Goal: Transaction & Acquisition: Download file/media

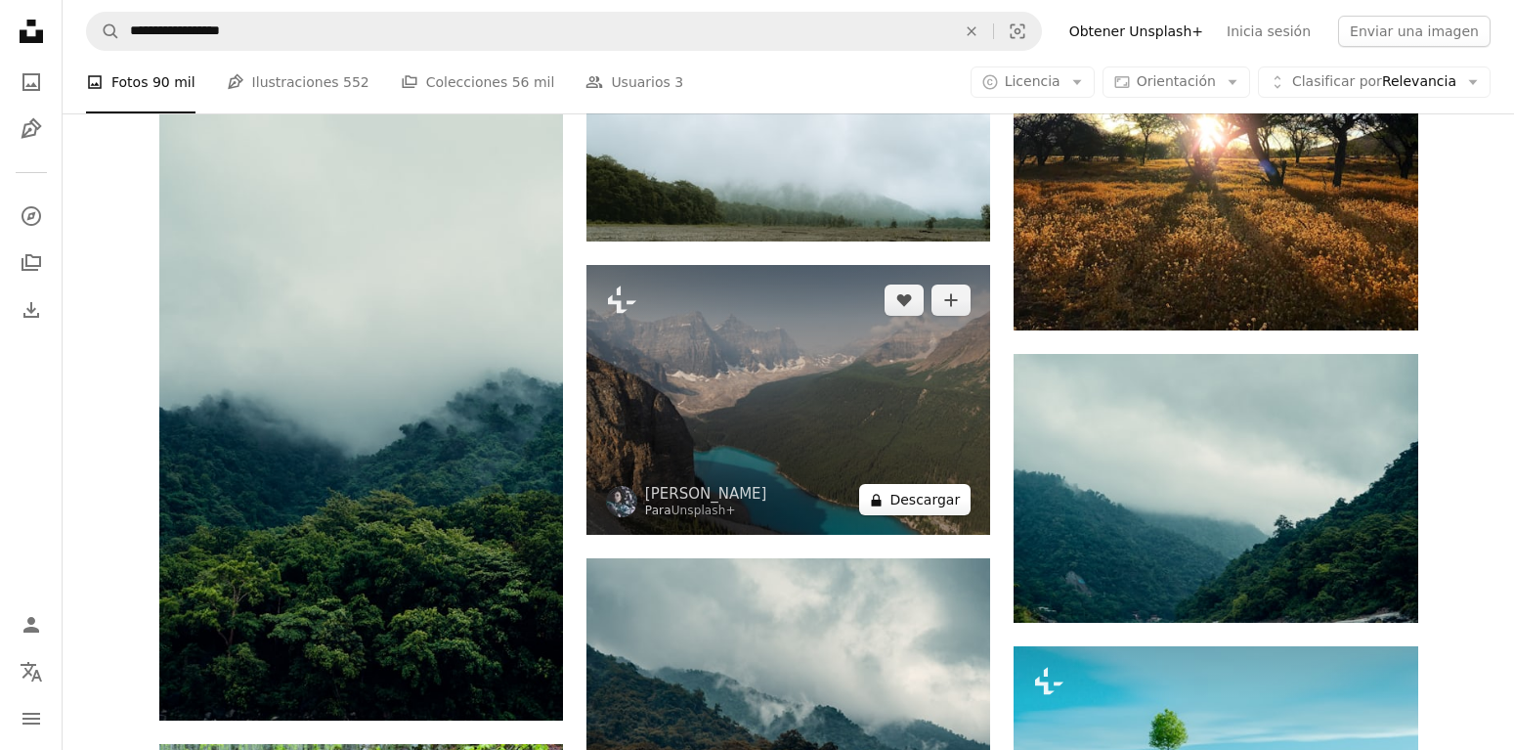
scroll to position [18345, 0]
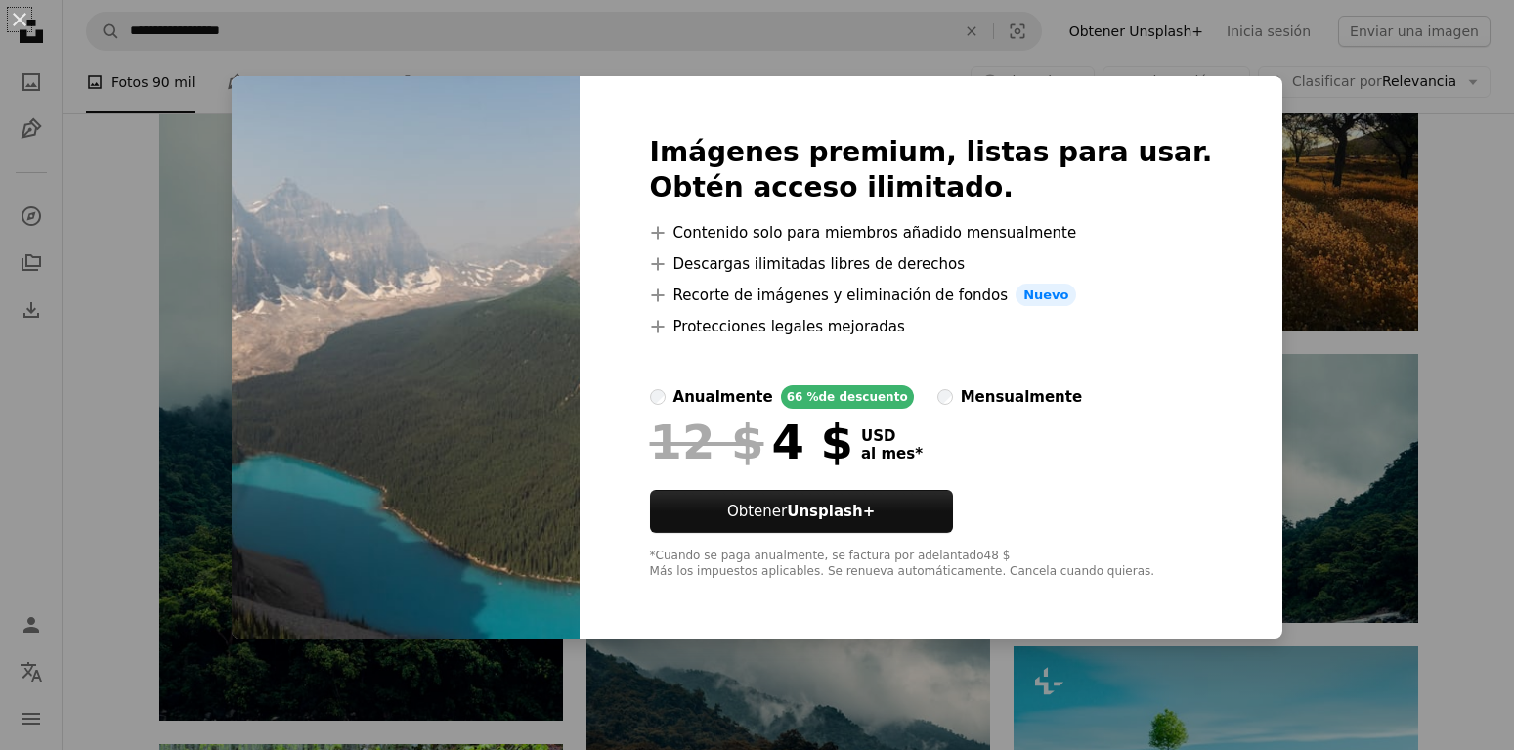
click at [1311, 450] on div "An X shape Imágenes premium, listas para usar. Obtén acceso ilimitado. A plus s…" at bounding box center [757, 375] width 1514 height 750
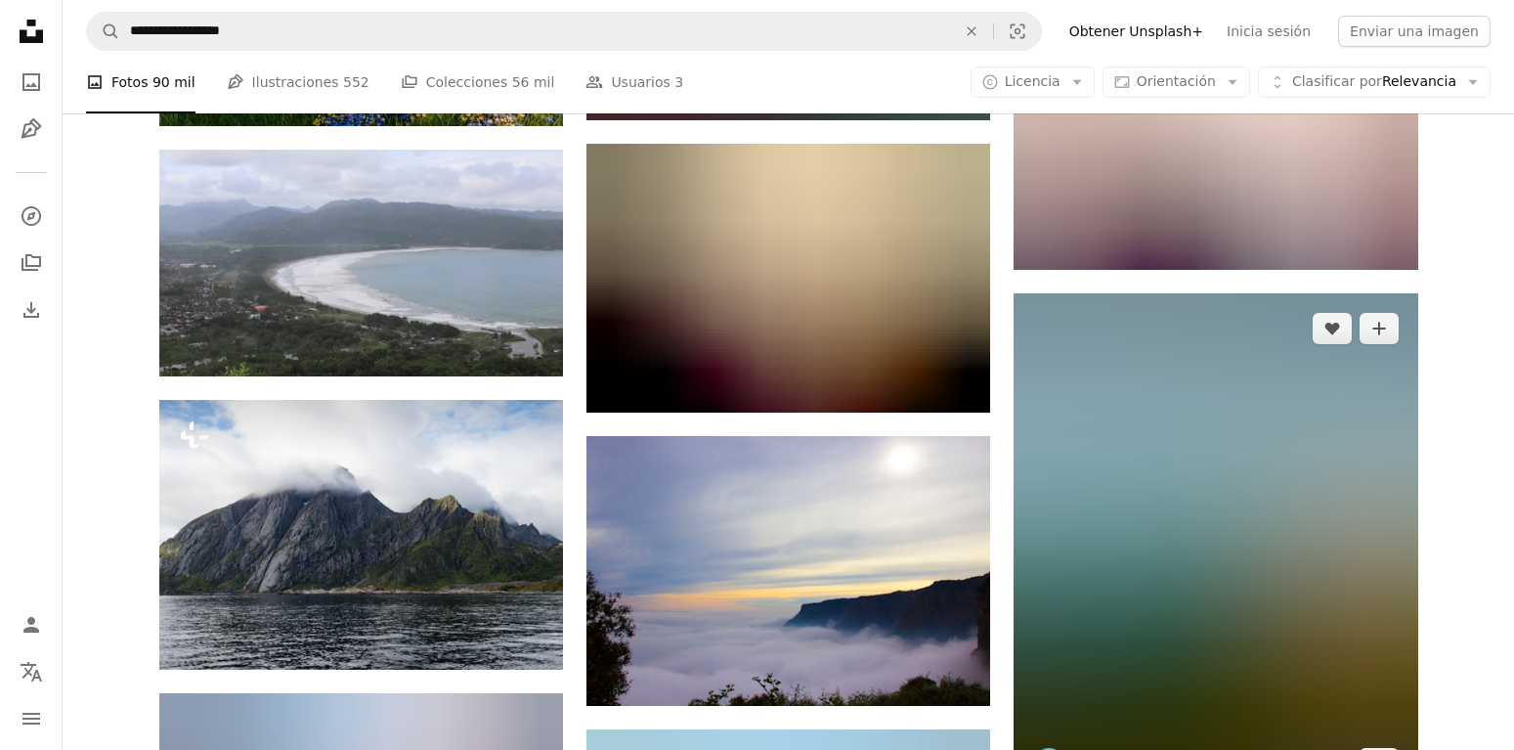
scroll to position [27419, 0]
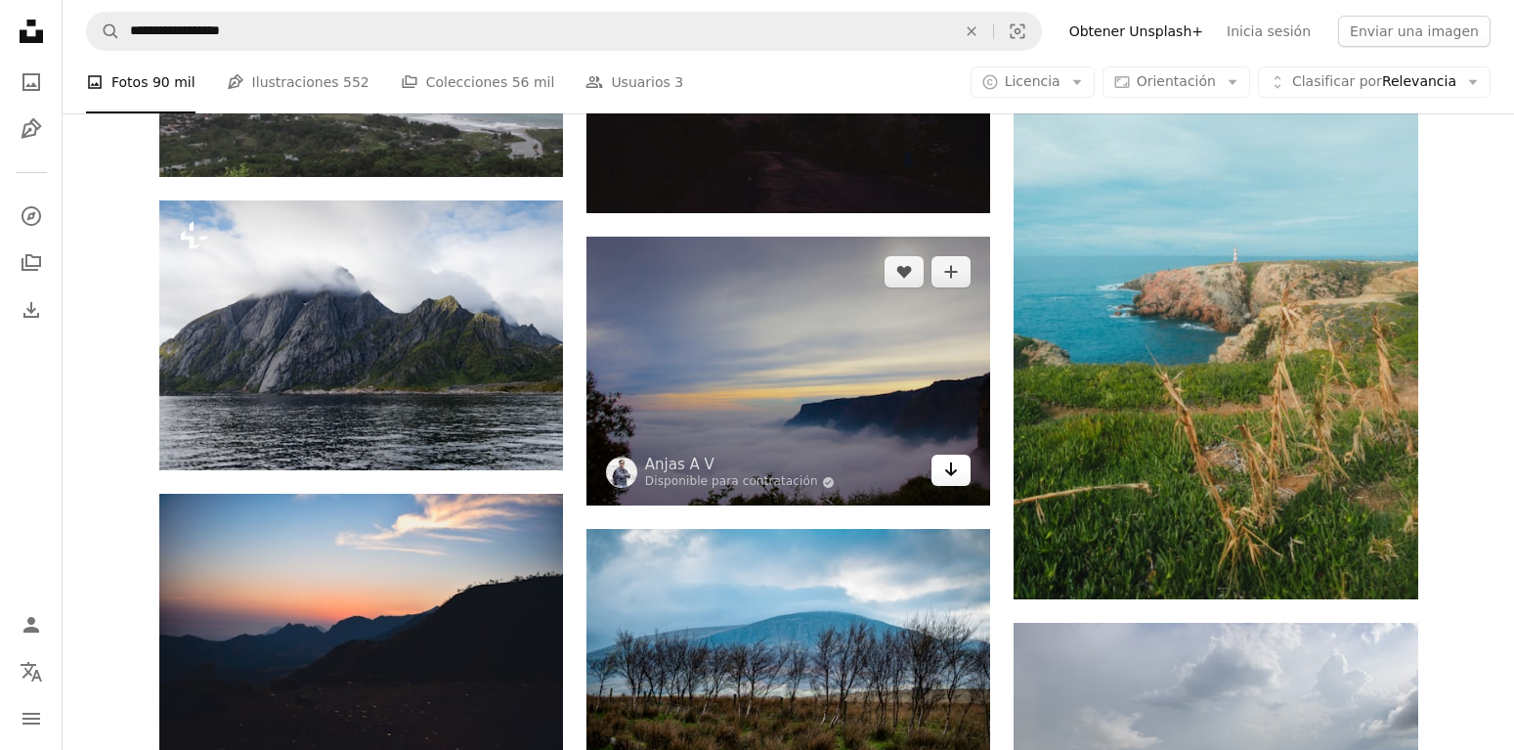
click at [955, 469] on icon "Descargar" at bounding box center [951, 469] width 13 height 14
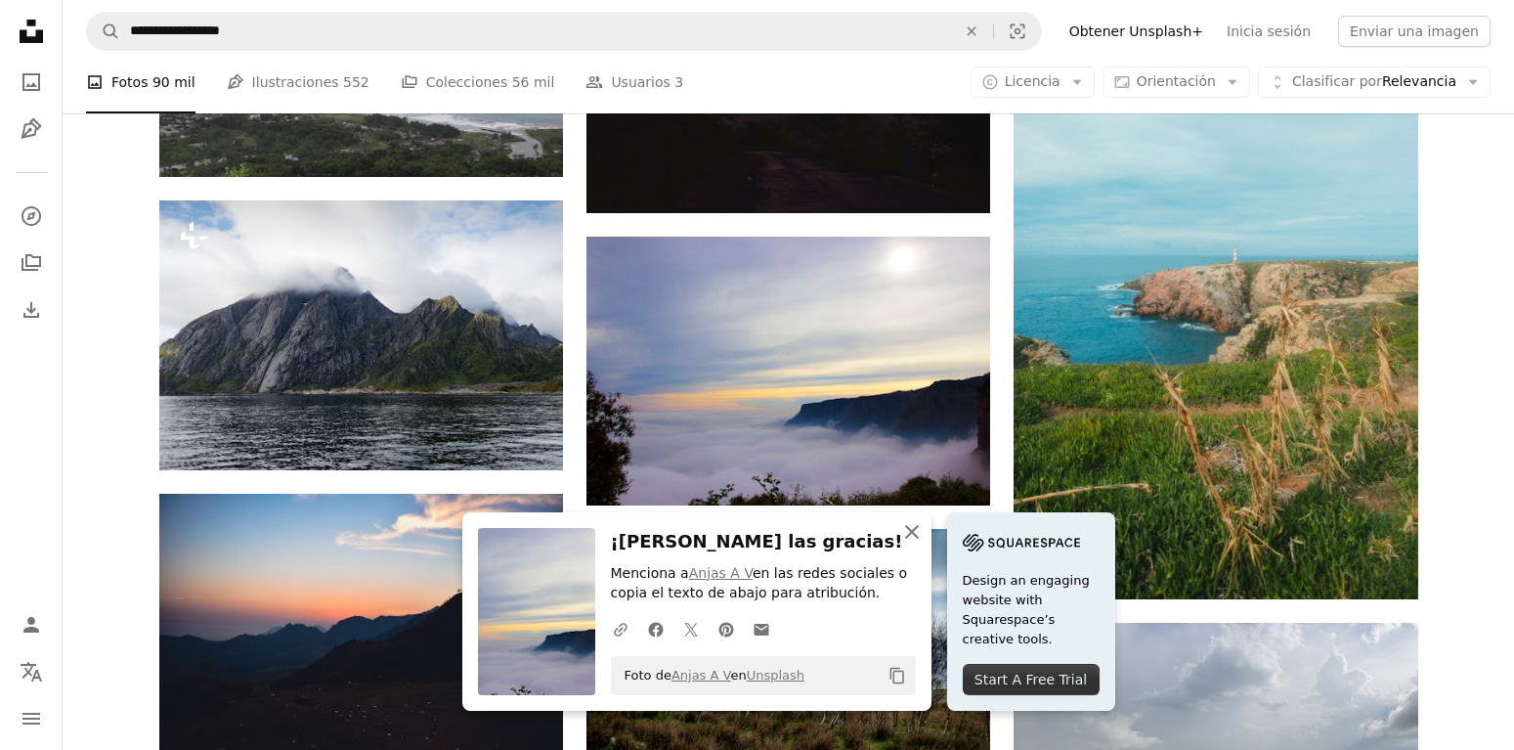
click at [917, 532] on icon "An X shape" at bounding box center [911, 531] width 23 height 23
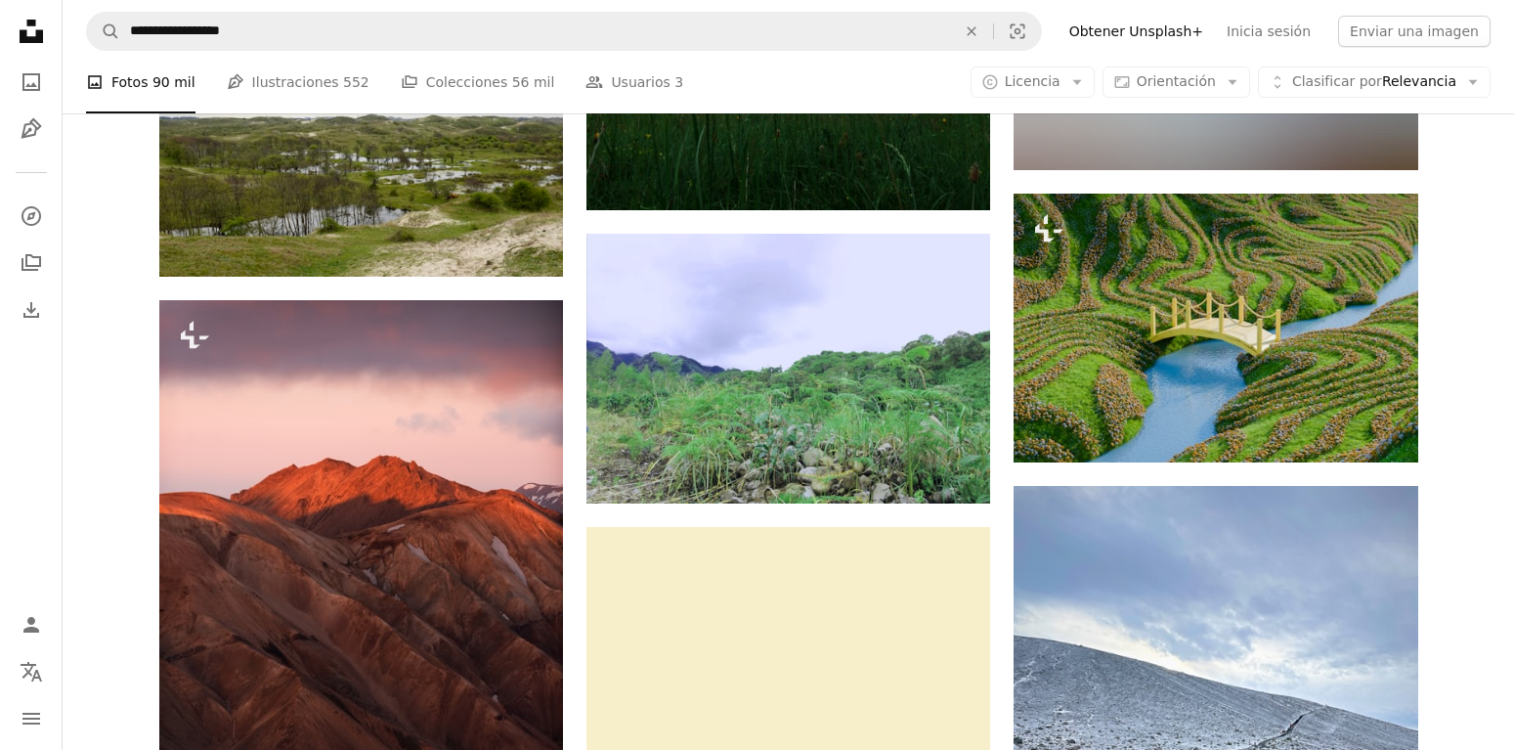
scroll to position [56634, 0]
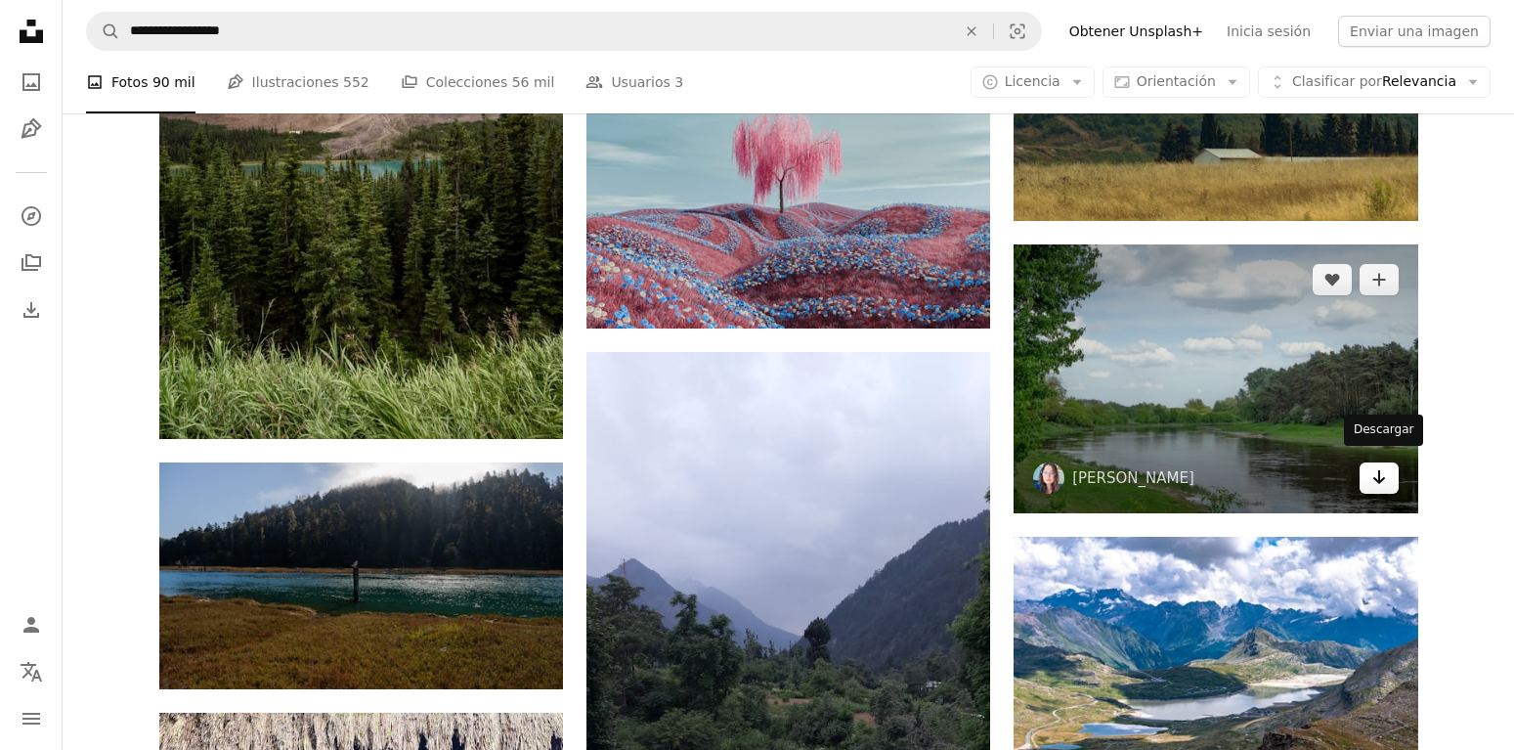
click at [1373, 469] on icon "Arrow pointing down" at bounding box center [1379, 476] width 16 height 23
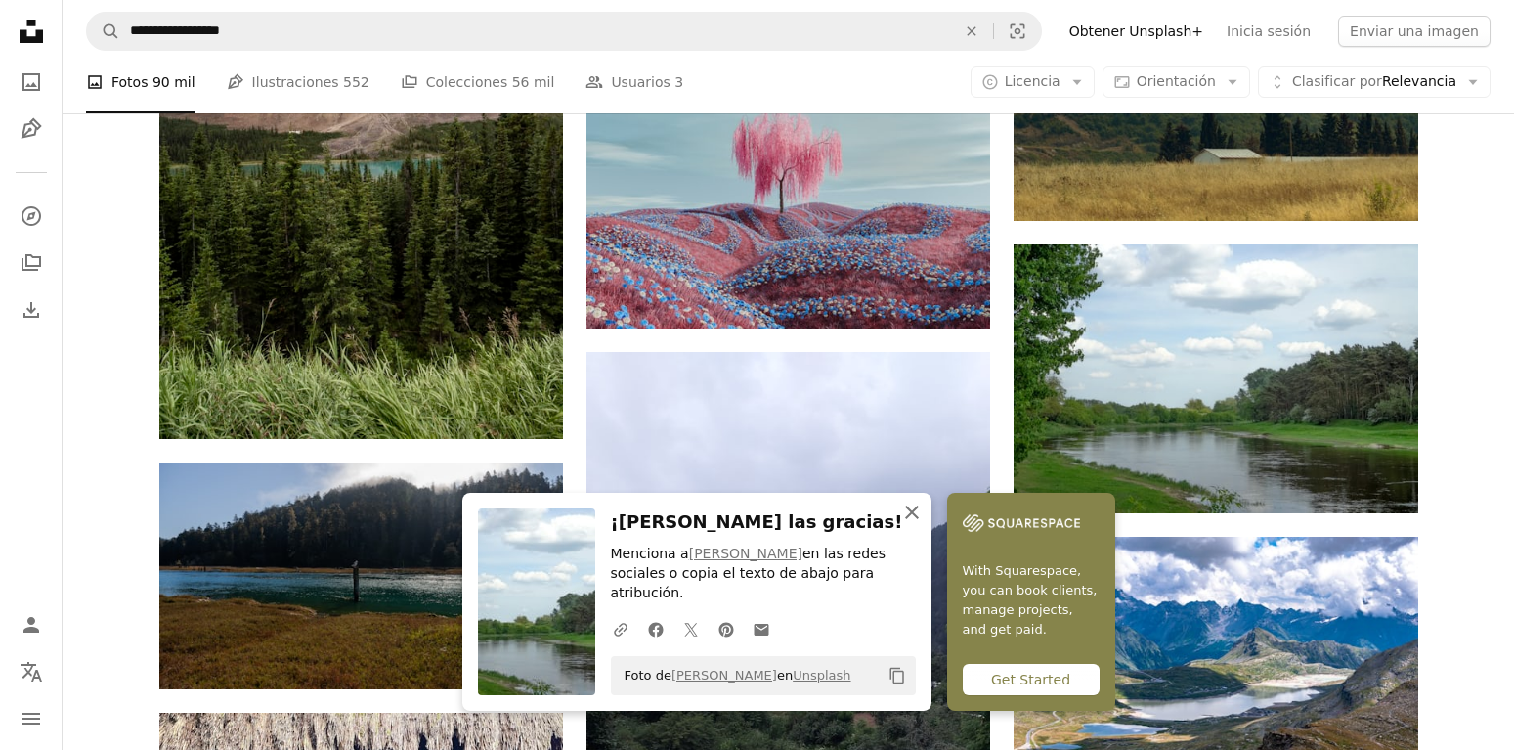
click at [917, 519] on icon "button" at bounding box center [912, 512] width 14 height 14
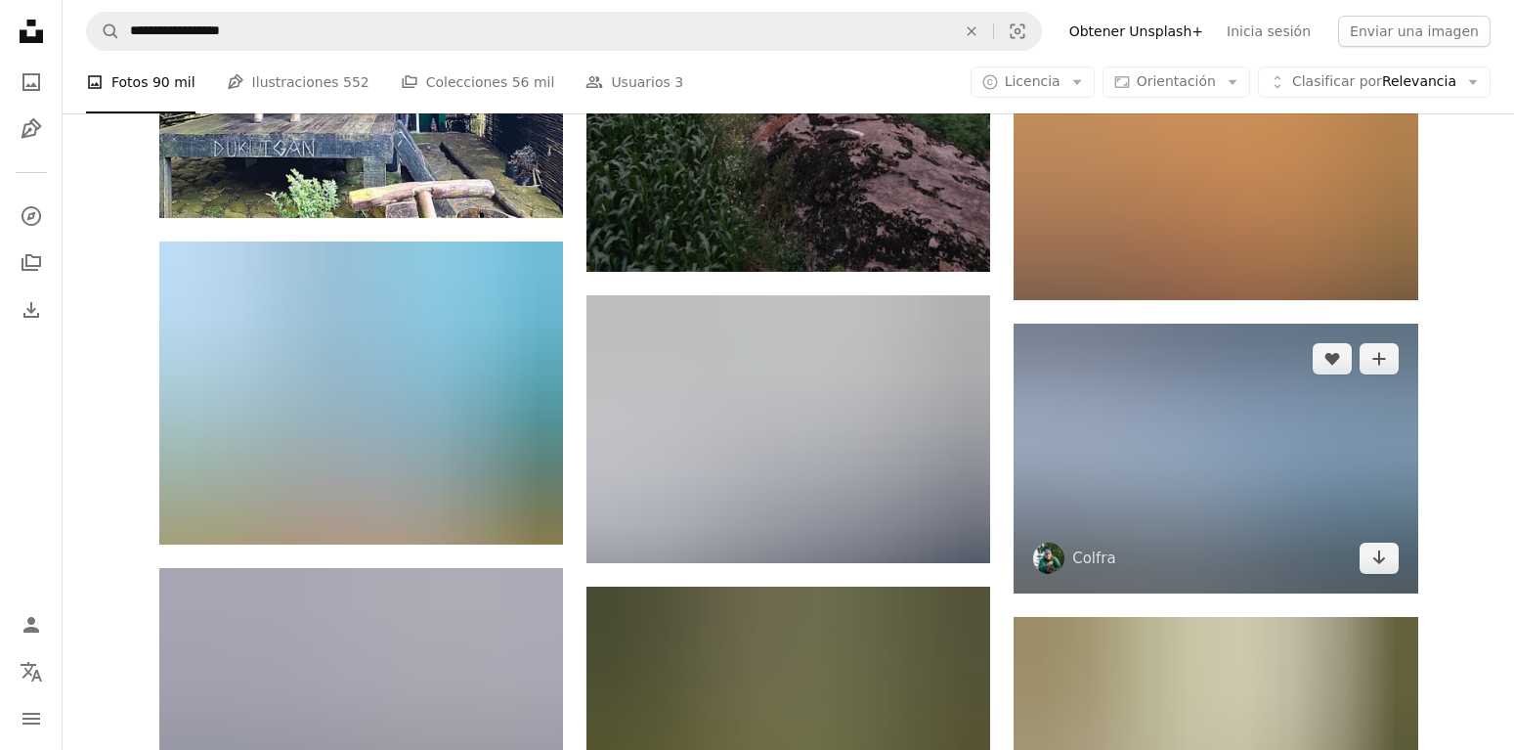
scroll to position [57830, 0]
